Goal: Check status: Check status

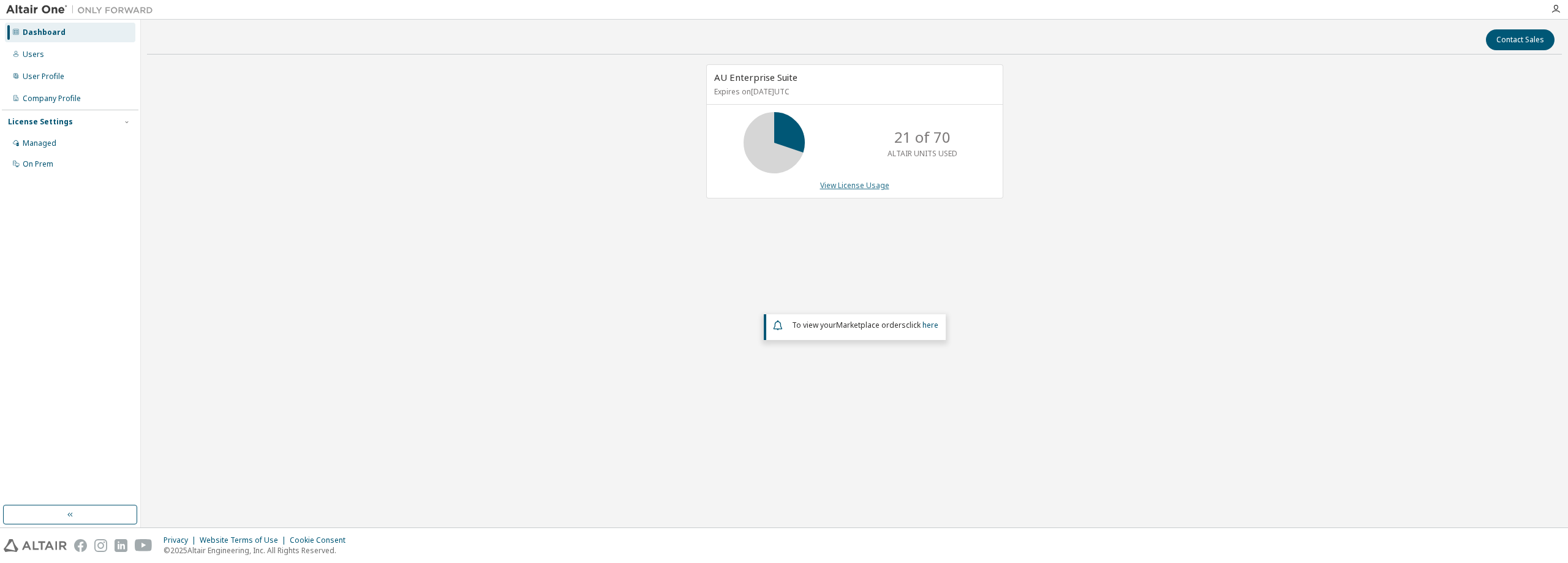
click at [862, 189] on link "View License Usage" at bounding box center [855, 185] width 69 height 10
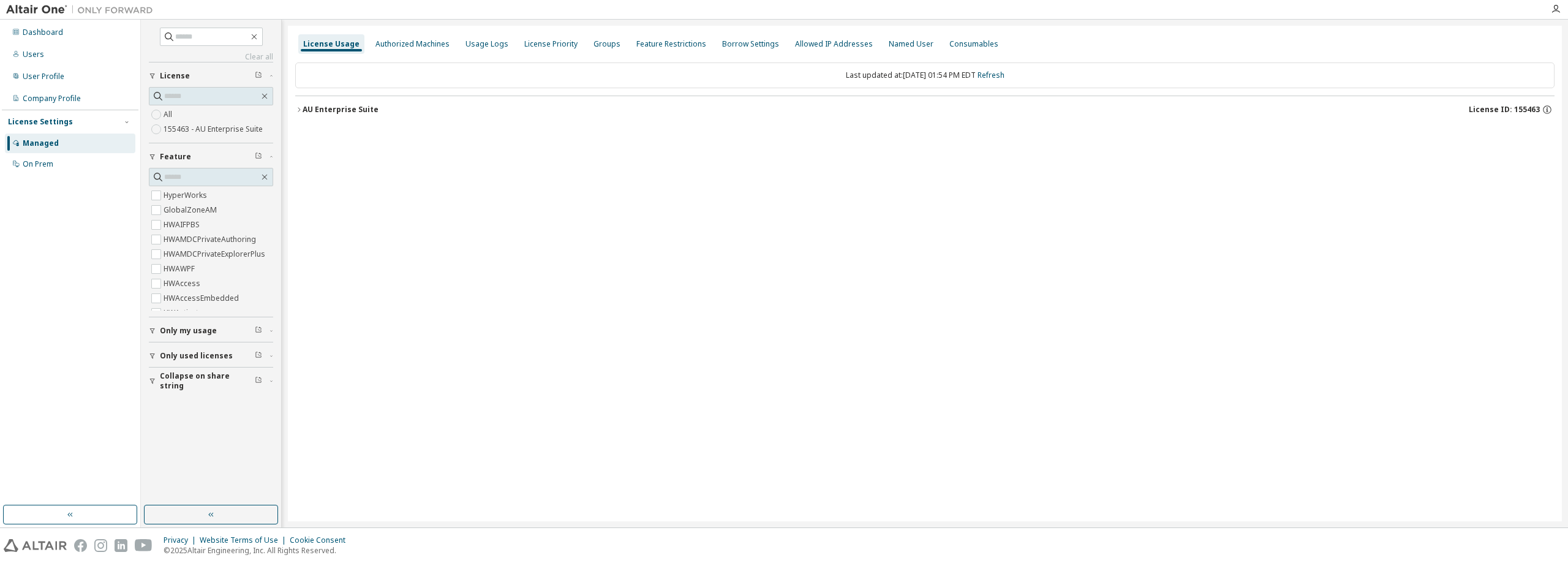
click at [350, 116] on button "AU Enterprise Suite License ID: 155463" at bounding box center [925, 109] width 1259 height 27
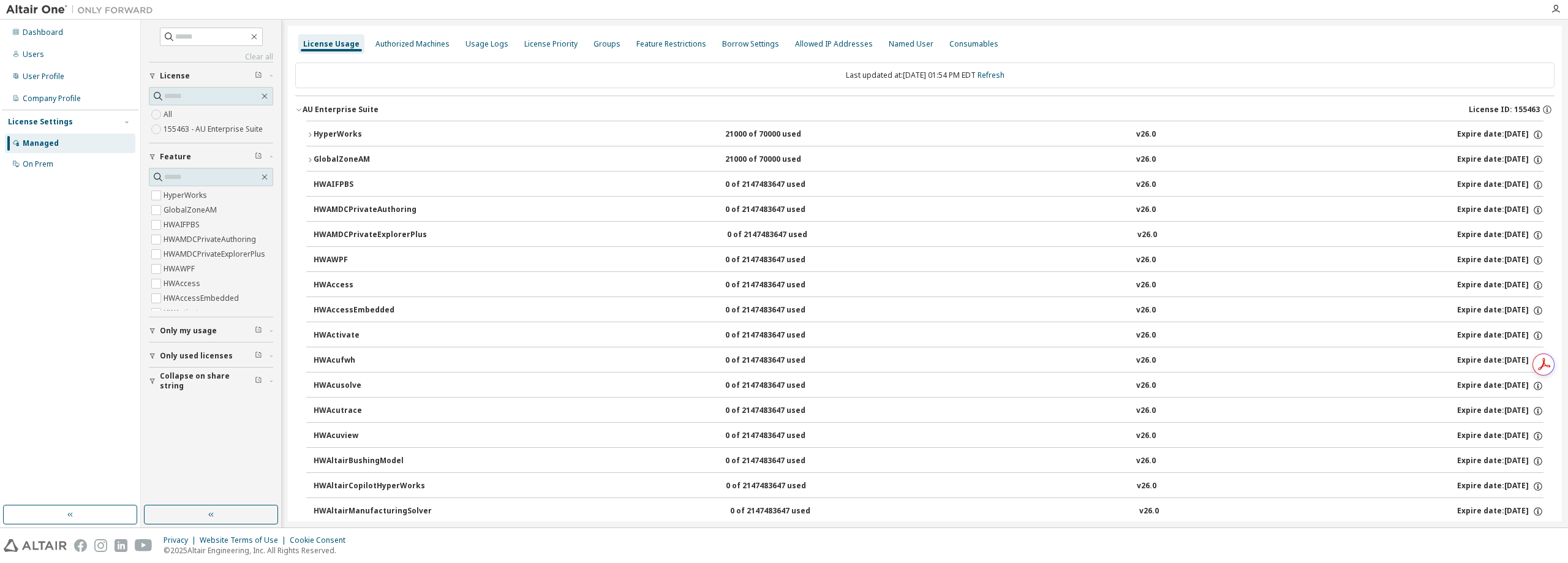
click at [346, 140] on button "HyperWorks 21000 of 70000 used v26.0 Expire date: [DATE]" at bounding box center [925, 135] width 1237 height 27
